Goal: Task Accomplishment & Management: Use online tool/utility

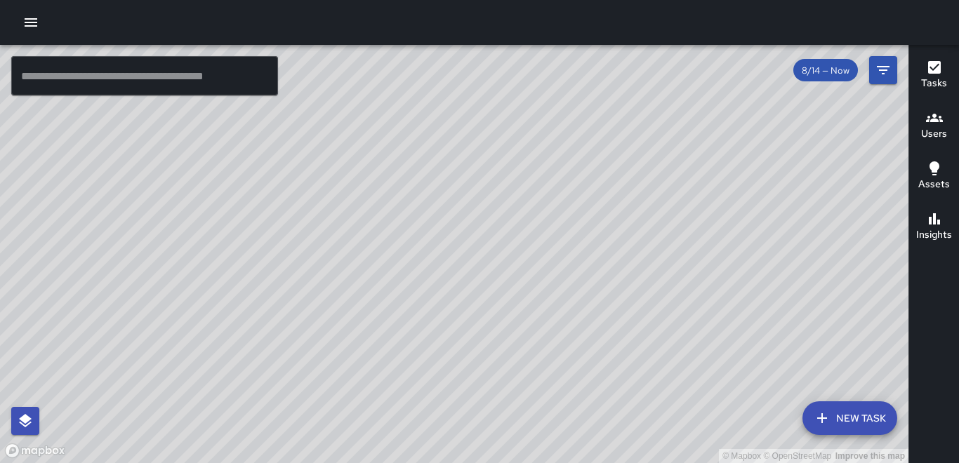
click at [34, 26] on icon "button" at bounding box center [31, 22] width 13 height 8
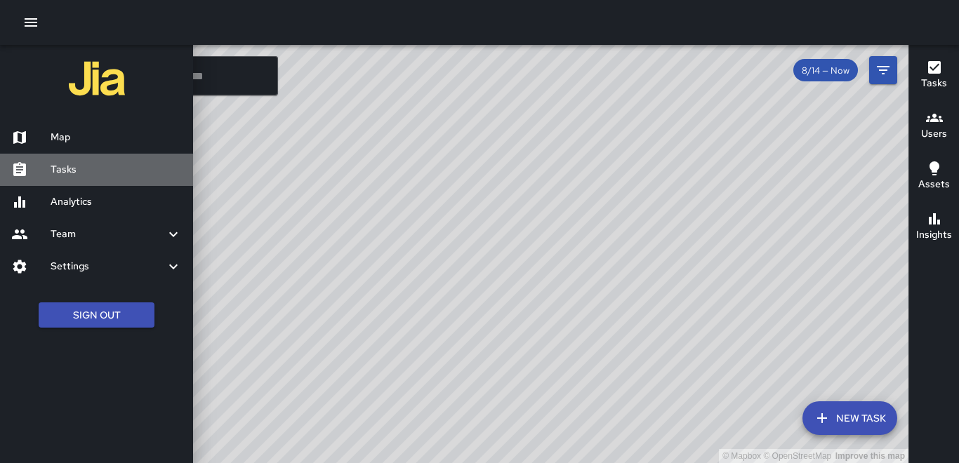
click at [92, 164] on h6 "Tasks" at bounding box center [116, 169] width 131 height 15
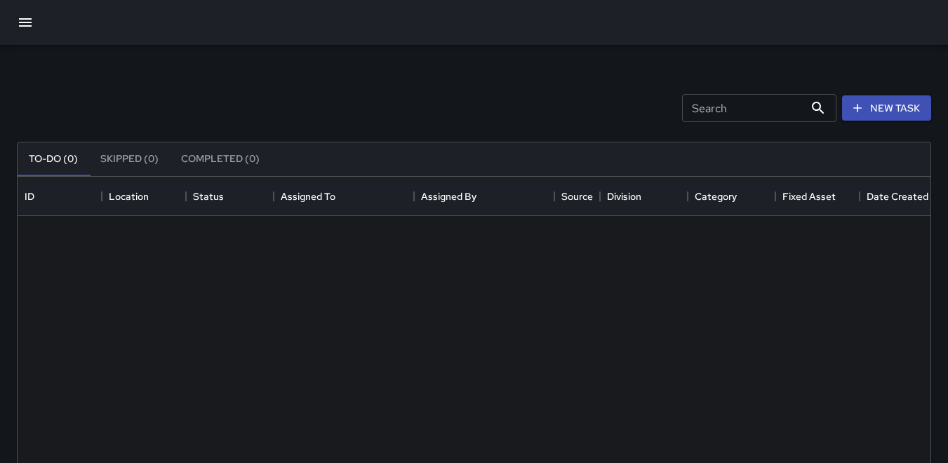
scroll to position [584, 902]
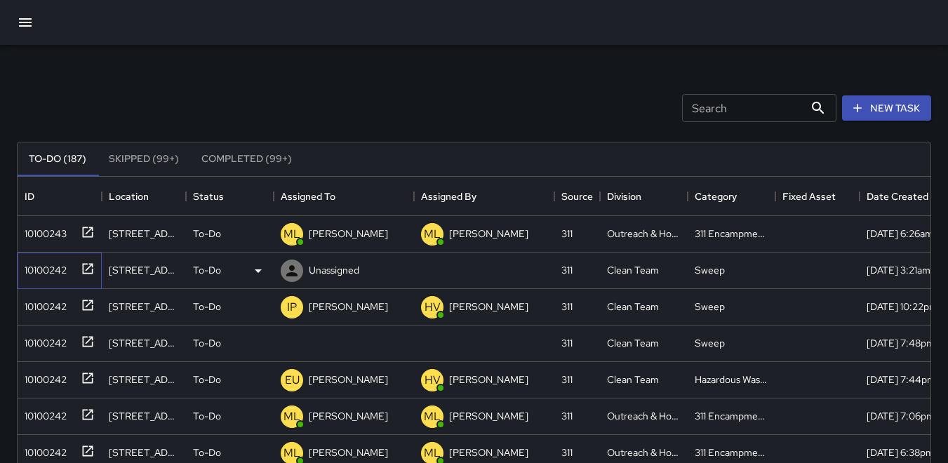
click at [50, 260] on div "10100242" at bounding box center [43, 268] width 48 height 20
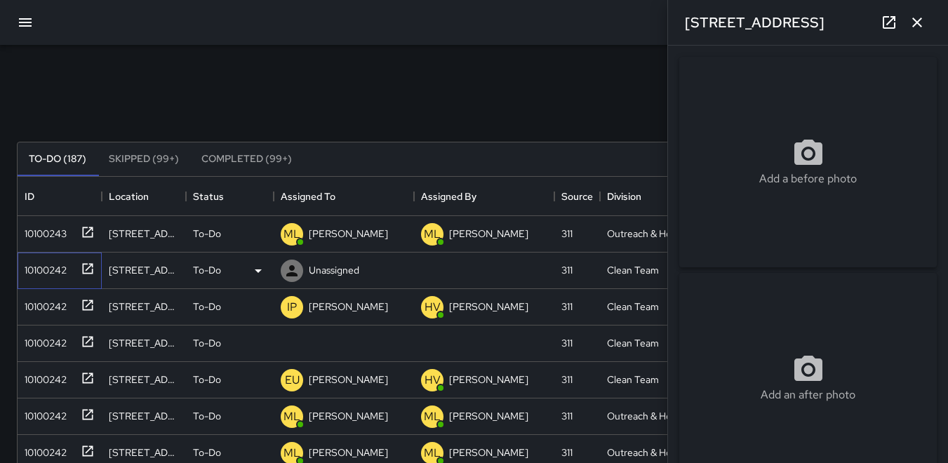
type input "**********"
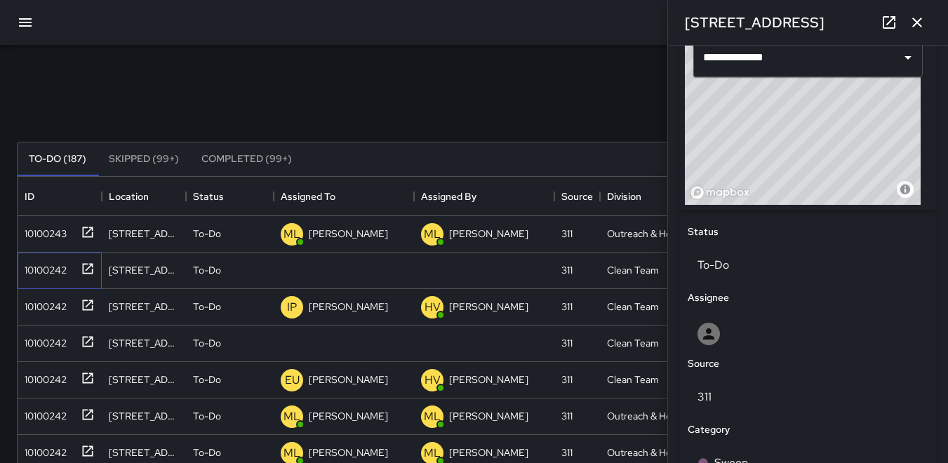
scroll to position [473, 0]
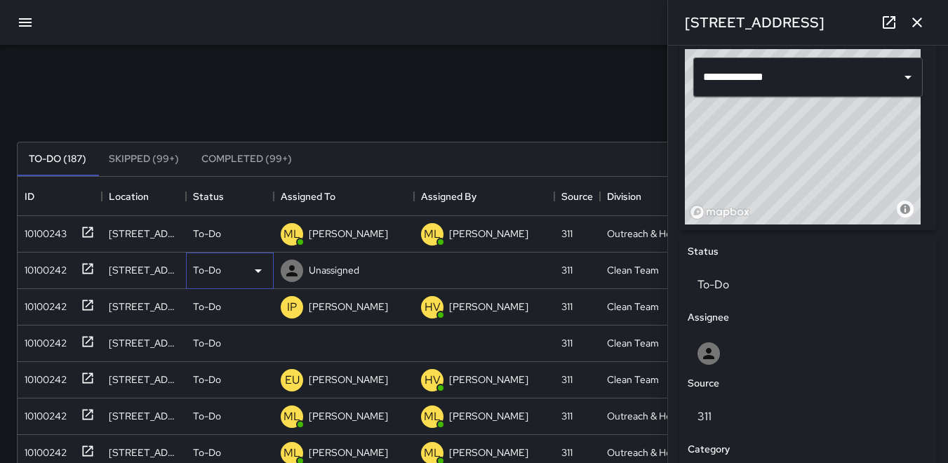
click at [256, 272] on icon at bounding box center [258, 270] width 17 height 17
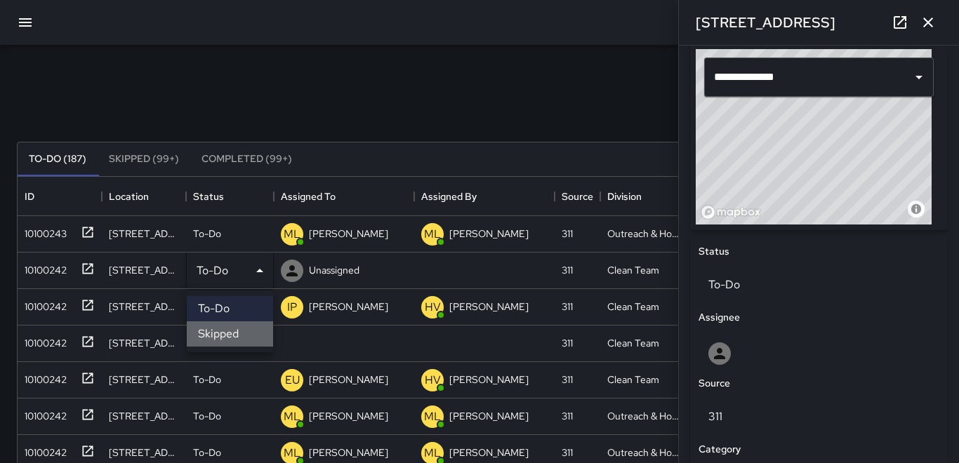
click at [250, 329] on li "Skipped" at bounding box center [230, 333] width 86 height 25
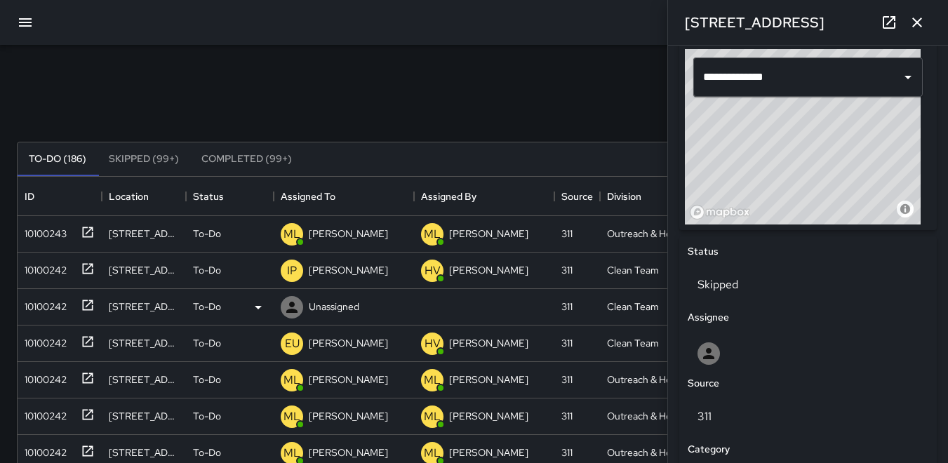
scroll to position [11, 11]
click at [54, 301] on div "10100242" at bounding box center [43, 304] width 48 height 20
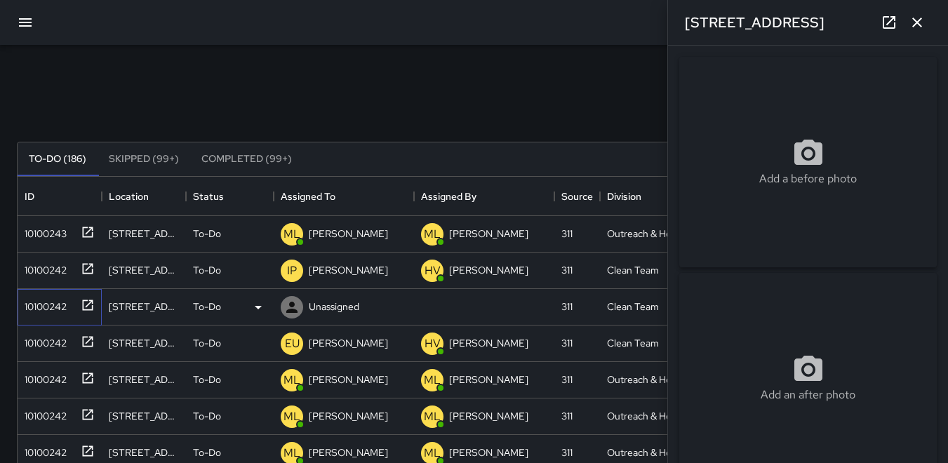
type input "**********"
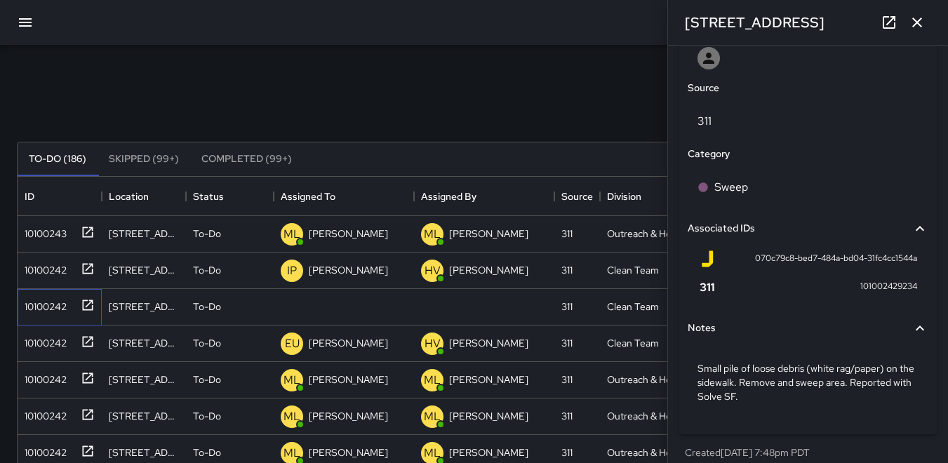
scroll to position [782, 0]
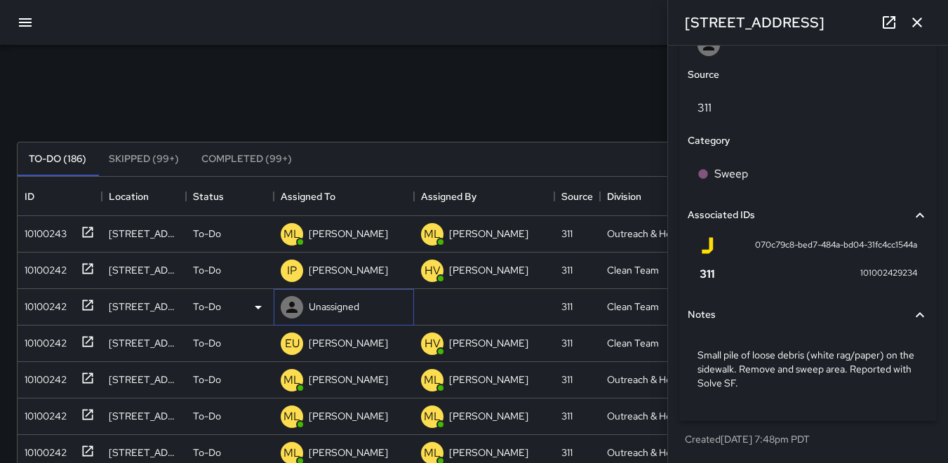
click at [289, 302] on icon at bounding box center [292, 307] width 17 height 17
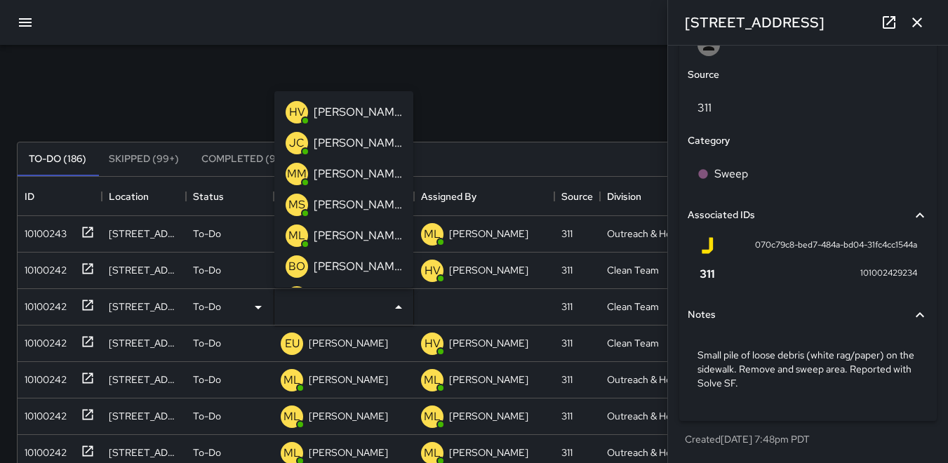
scroll to position [70, 0]
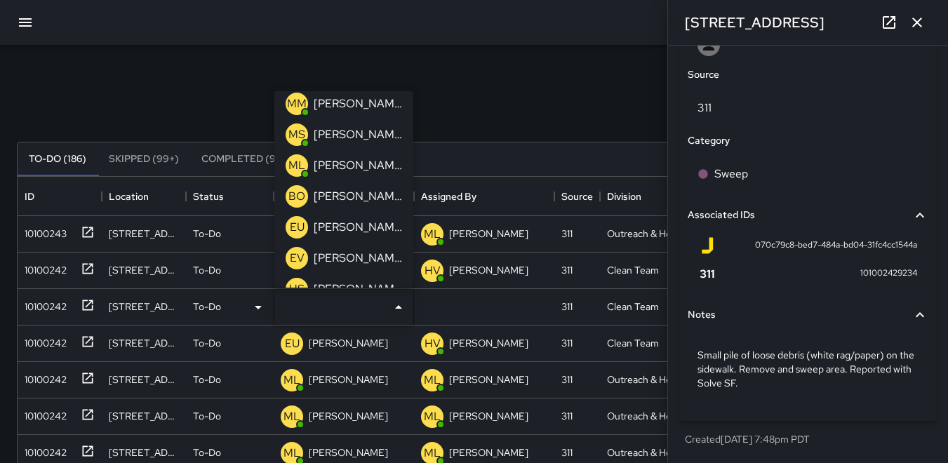
click at [295, 223] on p "EU" at bounding box center [297, 227] width 15 height 17
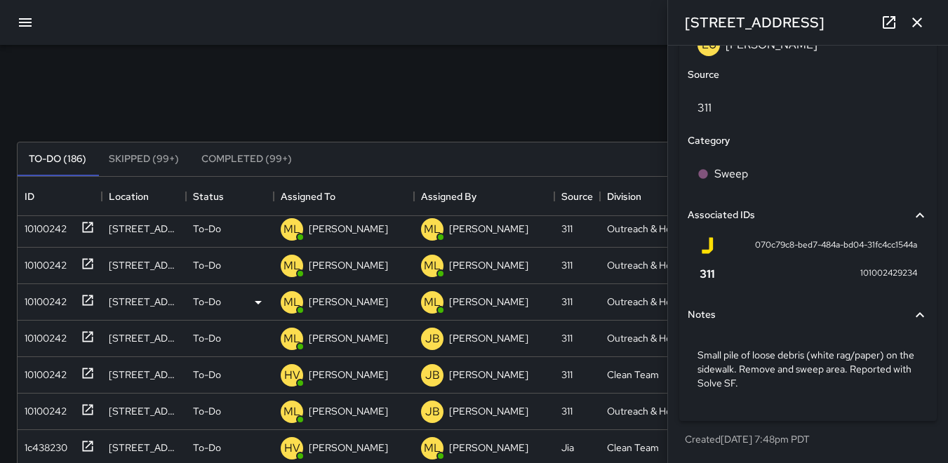
scroll to position [174, 0]
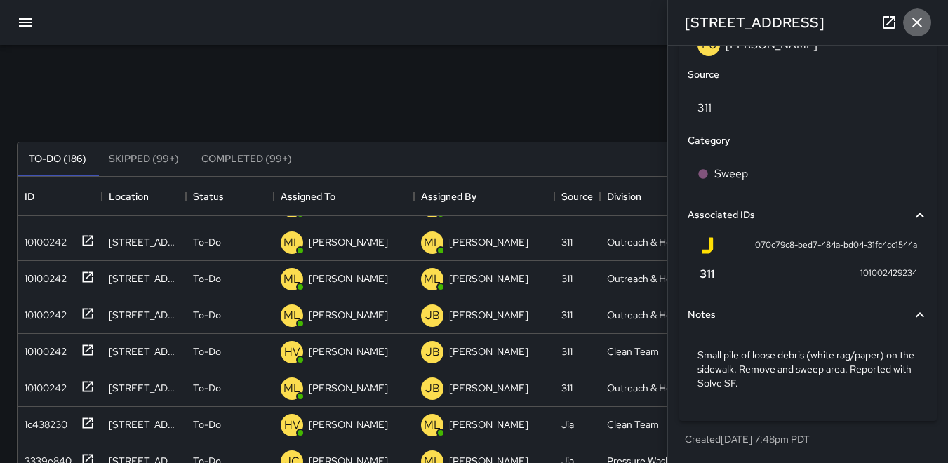
click at [920, 22] on icon "button" at bounding box center [917, 22] width 17 height 17
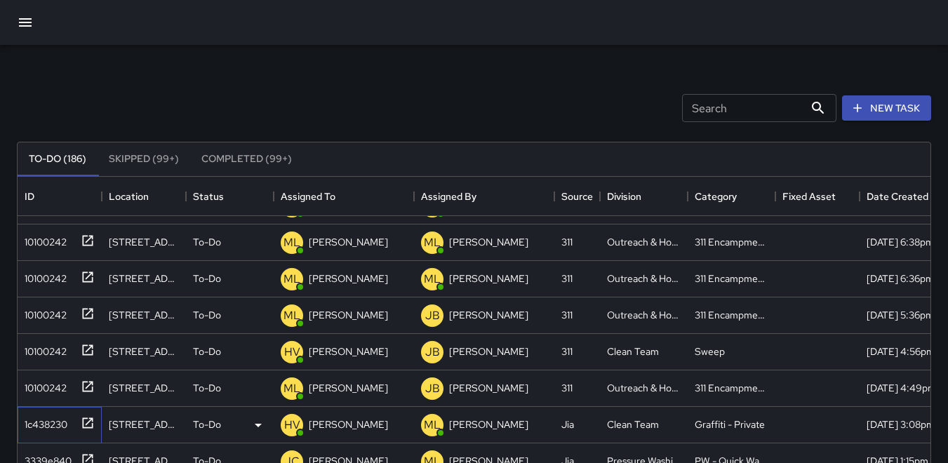
click at [48, 422] on div "1c438230" at bounding box center [43, 422] width 48 height 20
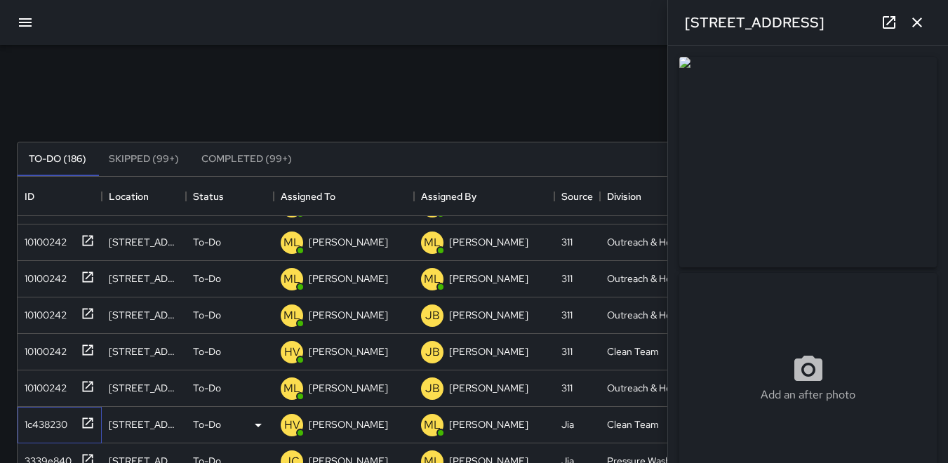
type input "**********"
click at [915, 20] on icon "button" at bounding box center [917, 23] width 10 height 10
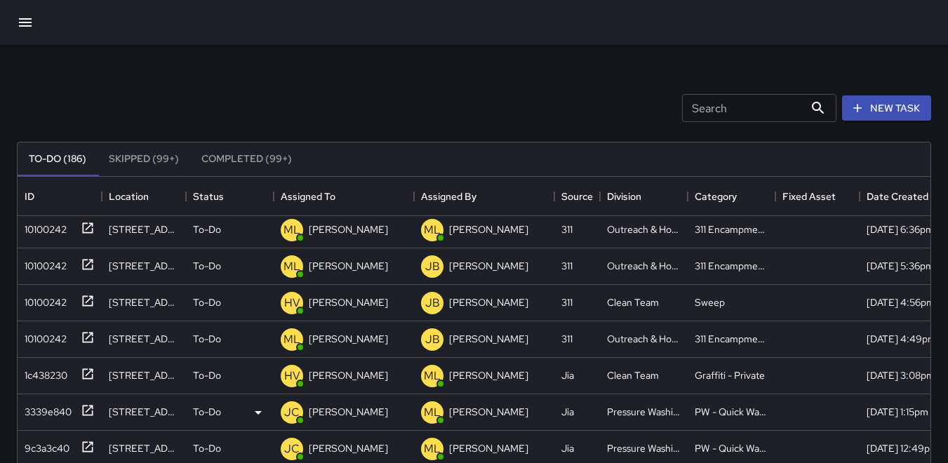
scroll to position [244, 0]
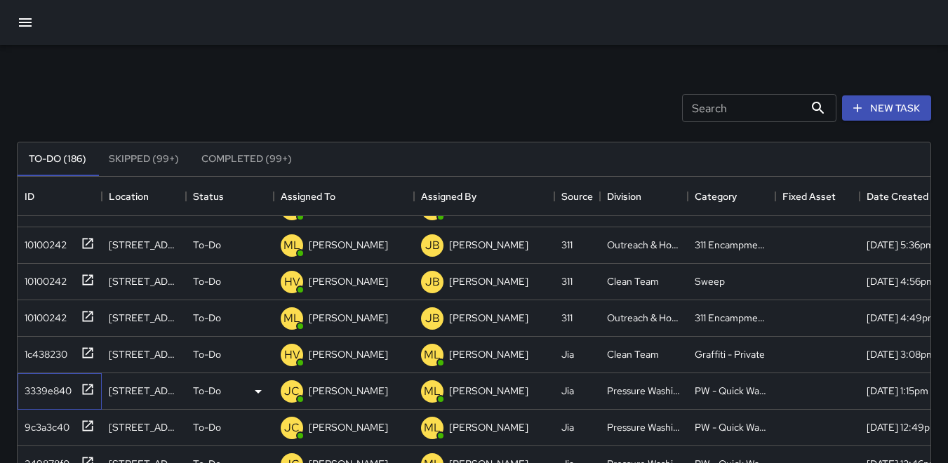
click at [52, 390] on div "3339e840" at bounding box center [45, 388] width 53 height 20
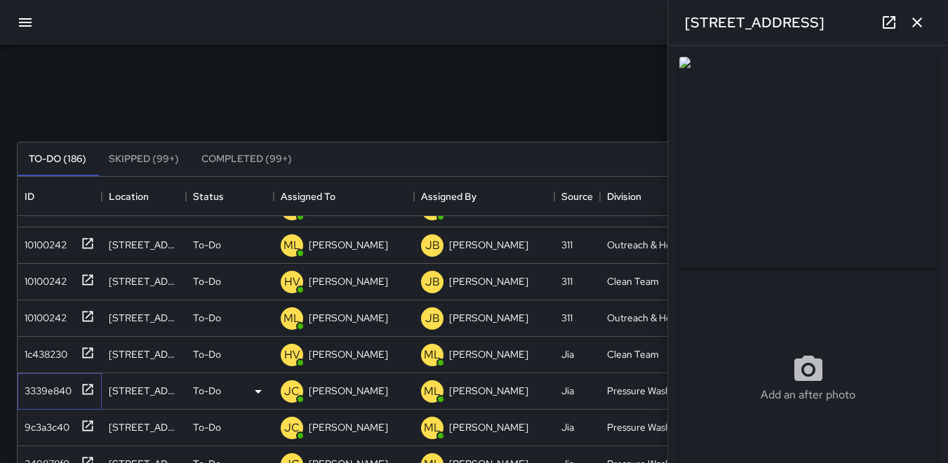
type input "**********"
click at [921, 29] on icon "button" at bounding box center [917, 22] width 17 height 17
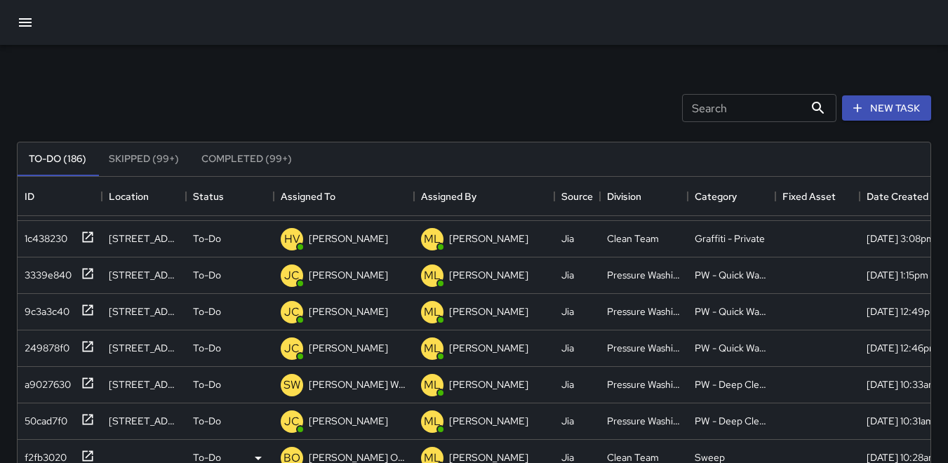
scroll to position [385, 0]
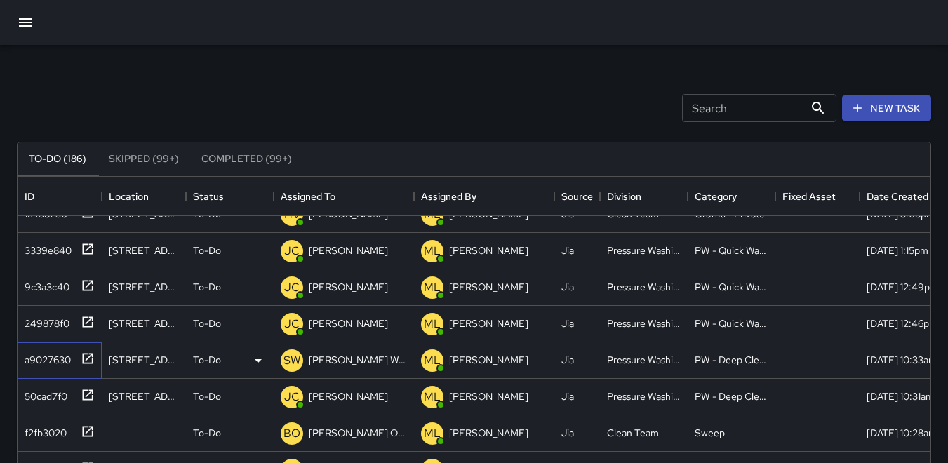
click at [36, 354] on div "a9027630" at bounding box center [45, 357] width 52 height 20
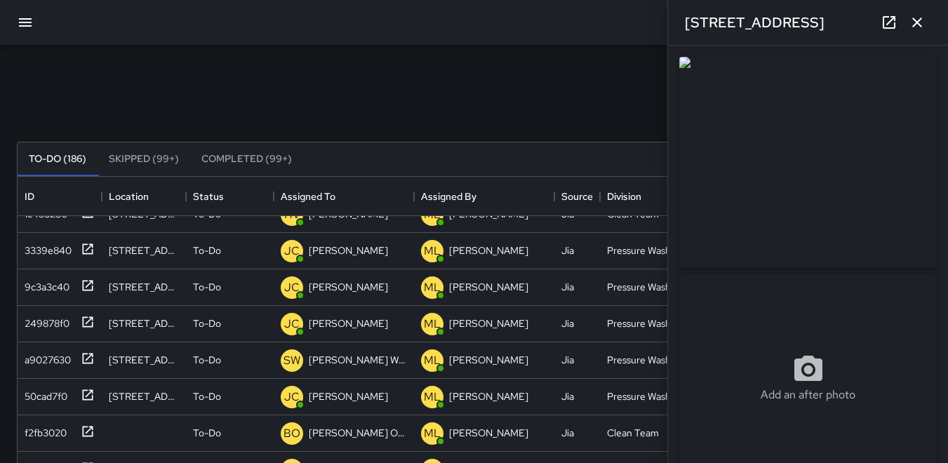
click at [918, 23] on icon "button" at bounding box center [917, 23] width 10 height 10
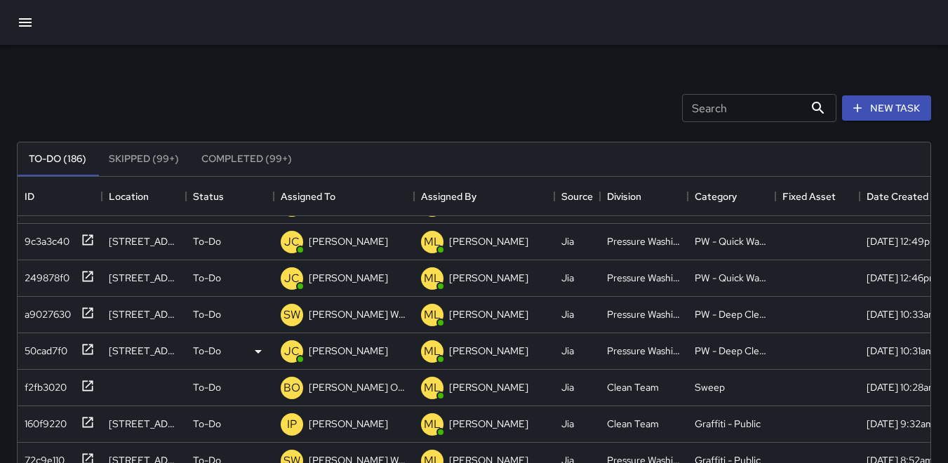
scroll to position [455, 0]
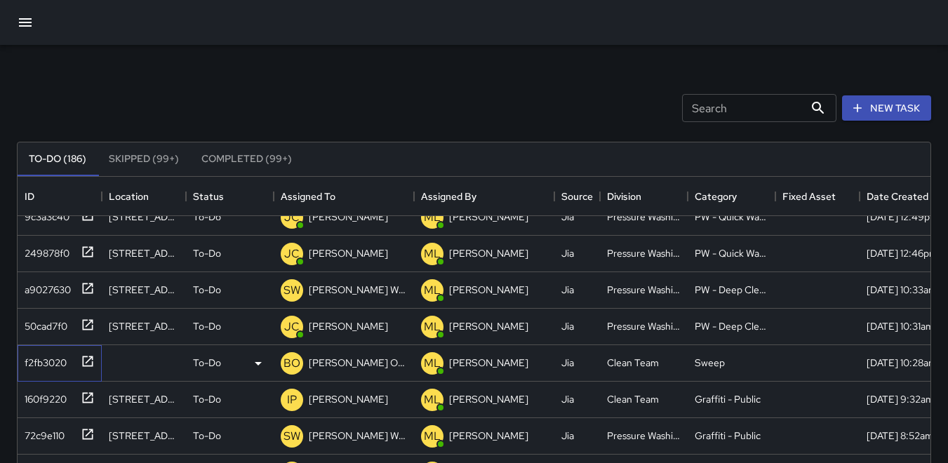
click at [46, 356] on div "f2fb3020" at bounding box center [43, 360] width 48 height 20
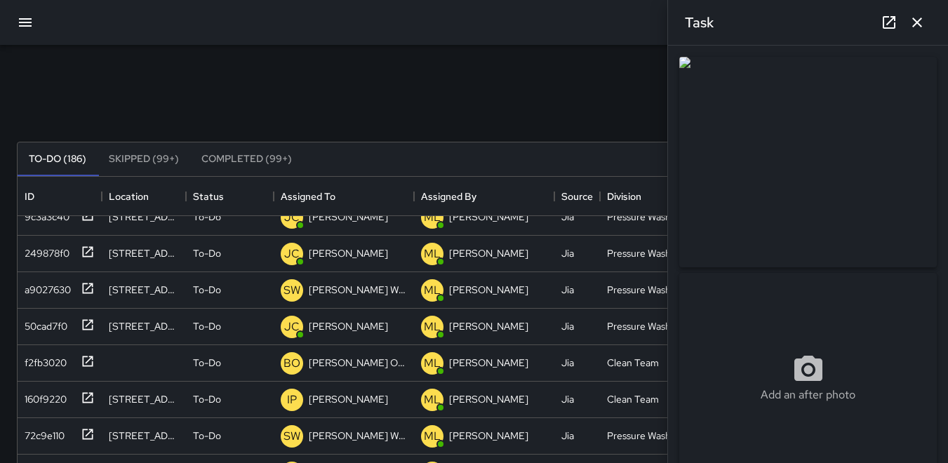
click at [917, 24] on icon "button" at bounding box center [917, 23] width 10 height 10
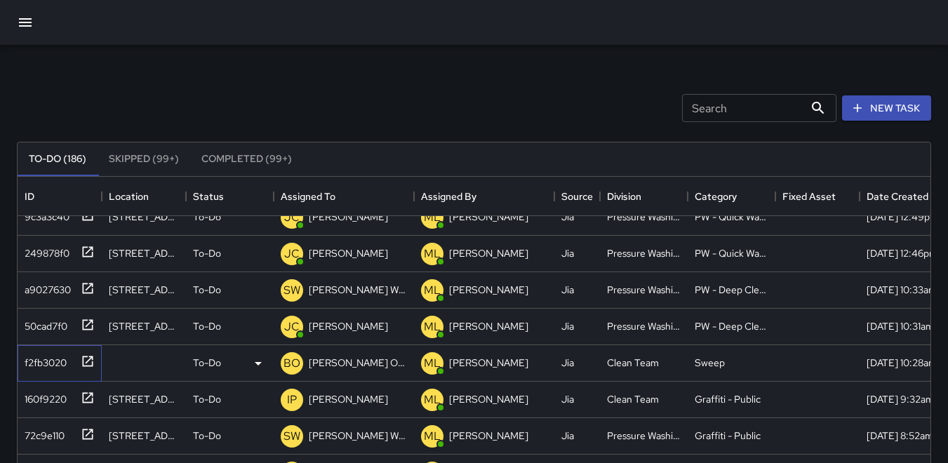
click at [50, 359] on div "f2fb3020" at bounding box center [43, 360] width 48 height 20
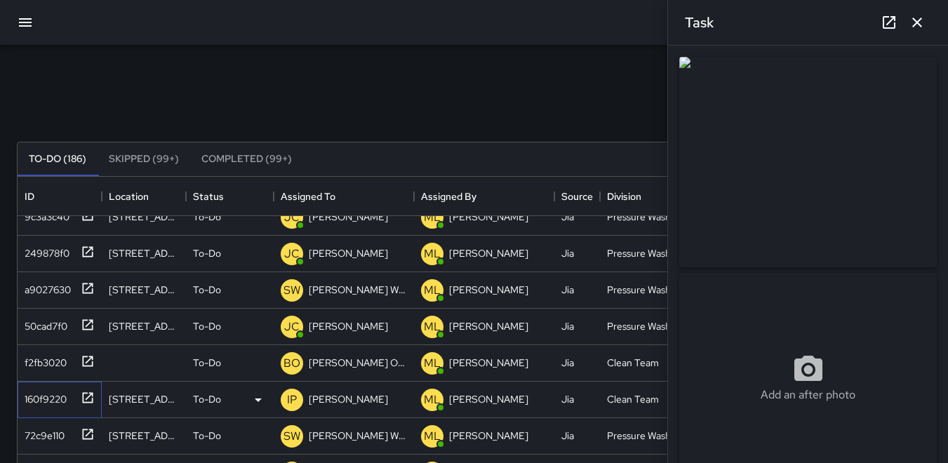
click at [51, 401] on div "160f9220" at bounding box center [43, 397] width 48 height 20
type input "**********"
click at [825, 138] on img at bounding box center [808, 162] width 258 height 211
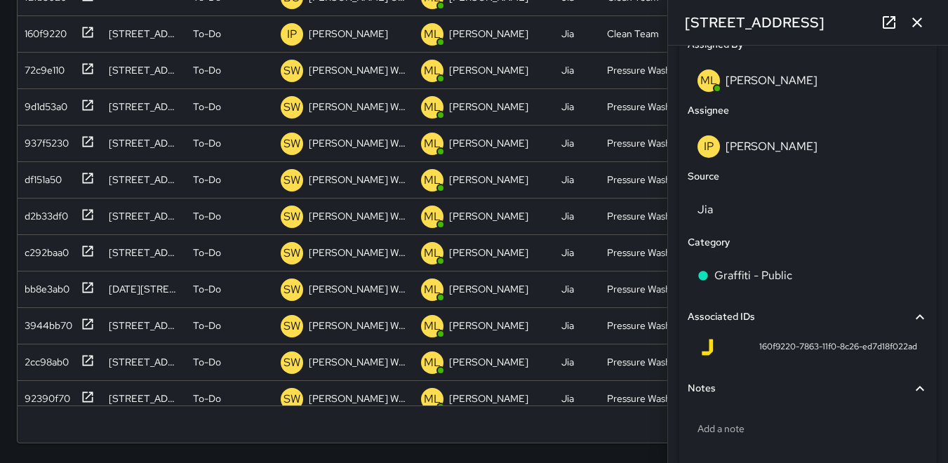
scroll to position [787, 0]
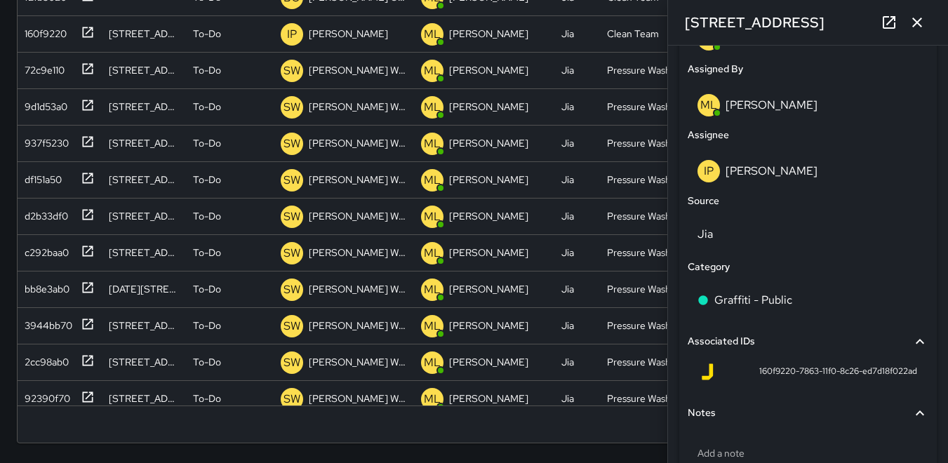
click at [921, 21] on icon "button" at bounding box center [917, 22] width 17 height 17
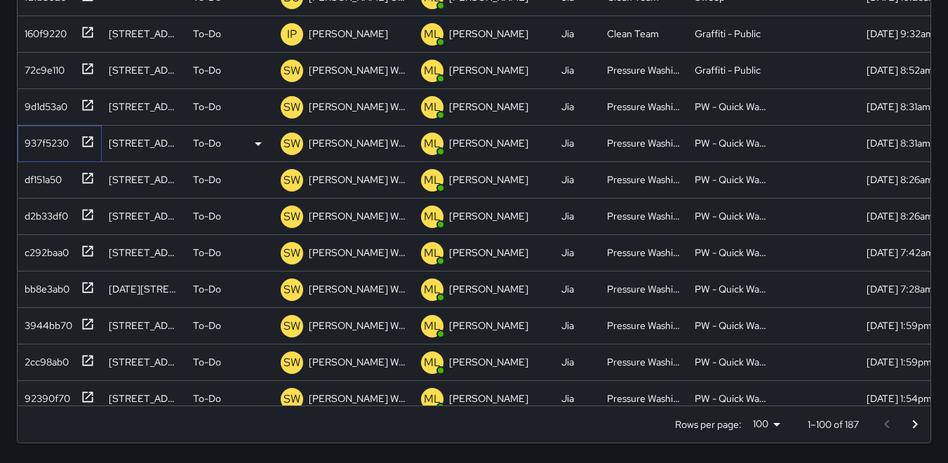
click at [48, 151] on div "937f5230" at bounding box center [57, 140] width 76 height 23
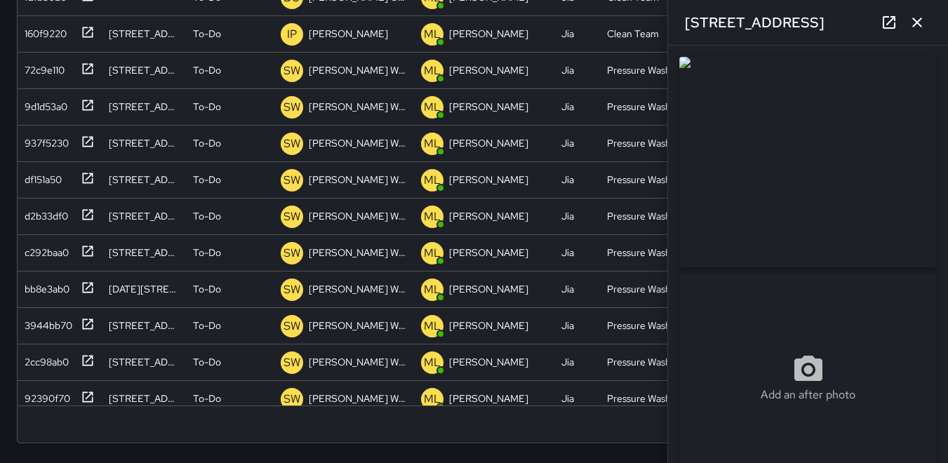
click at [923, 26] on icon "button" at bounding box center [917, 22] width 17 height 17
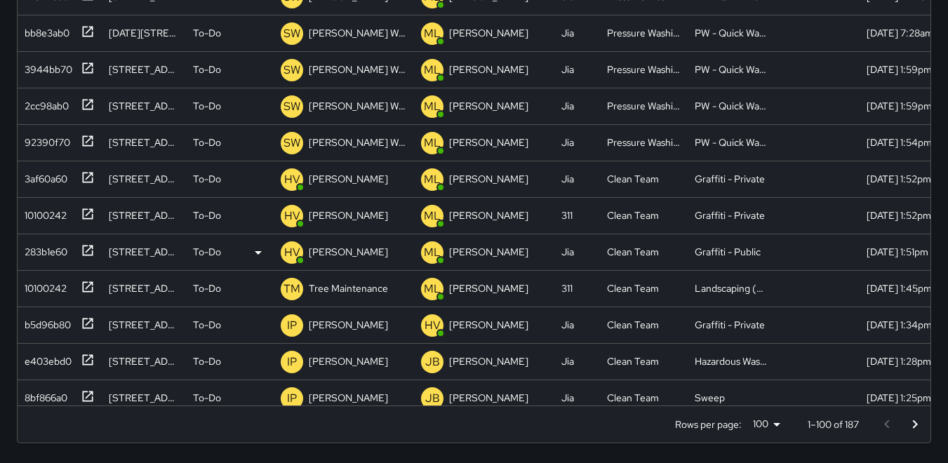
scroll to position [772, 0]
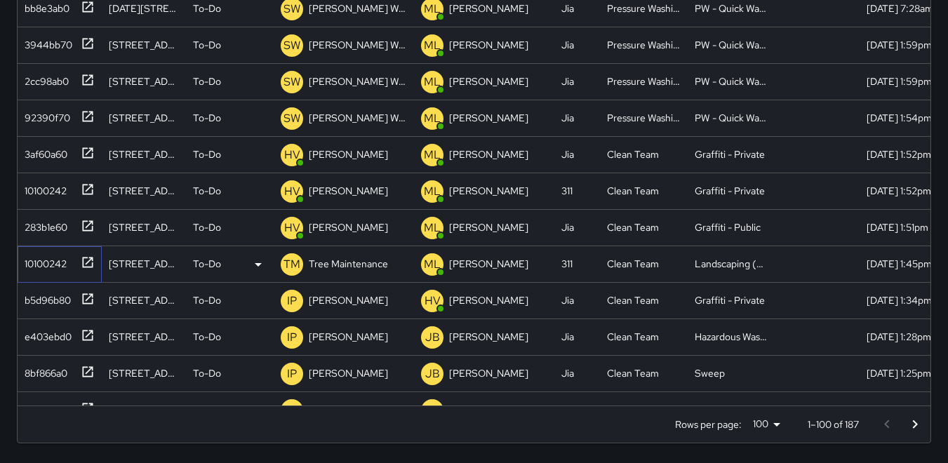
click at [31, 257] on div "10100242" at bounding box center [43, 261] width 48 height 20
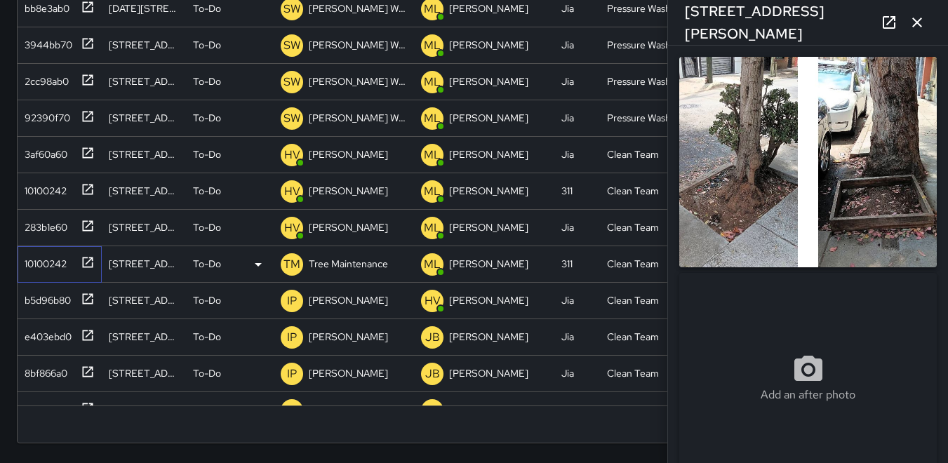
type input "**********"
click at [55, 291] on div "b5d96b80" at bounding box center [45, 298] width 52 height 20
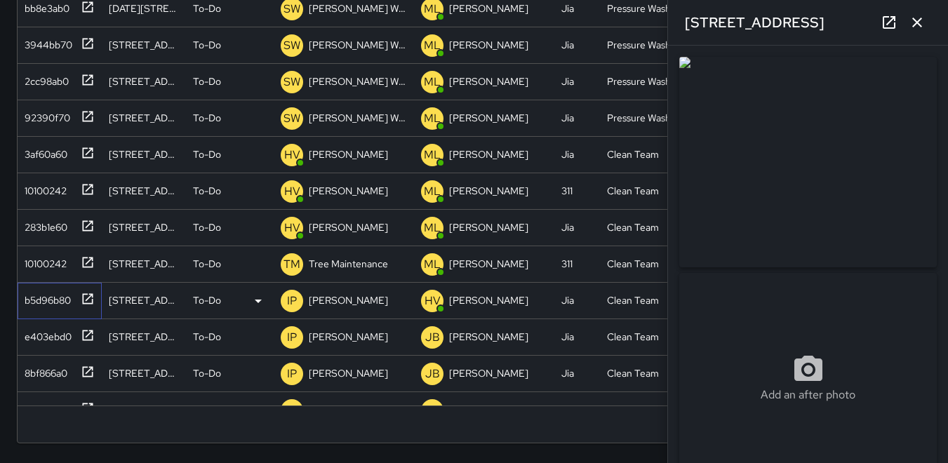
type input "**********"
click at [39, 338] on div "e403ebd0" at bounding box center [45, 334] width 53 height 20
type input "**********"
